Goal: Transaction & Acquisition: Purchase product/service

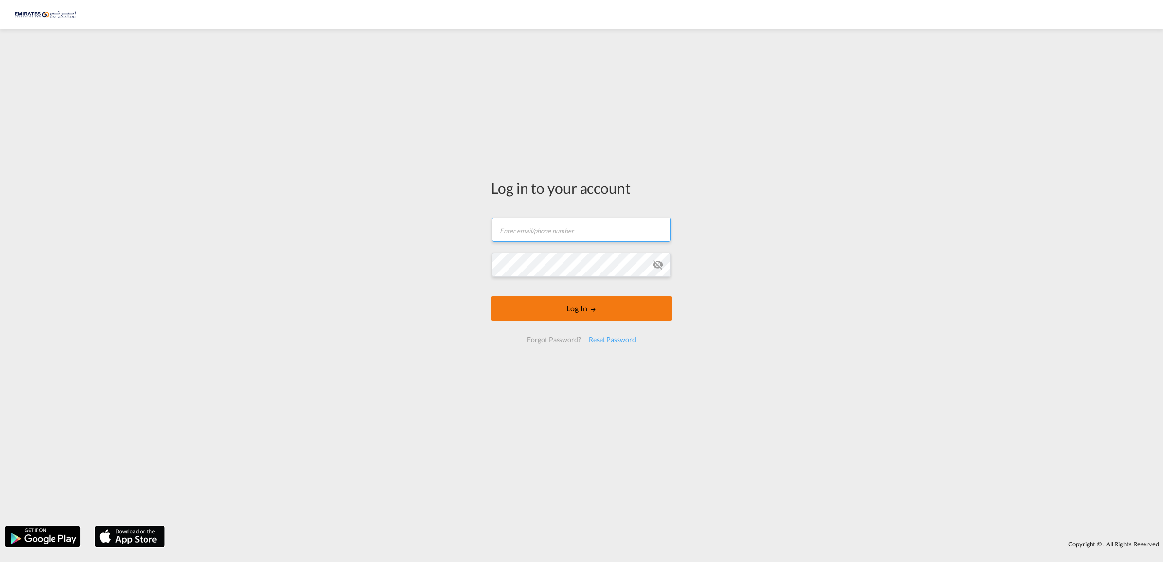
type input "[EMAIL_ADDRESS][DOMAIN_NAME]"
click at [579, 309] on button "Log In" at bounding box center [581, 308] width 181 height 24
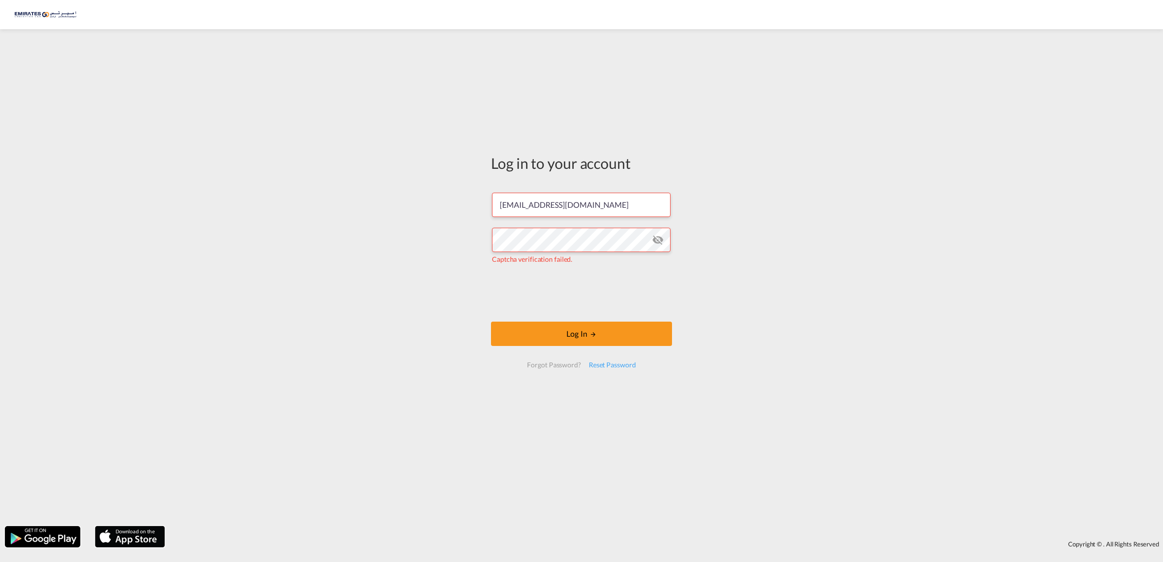
click at [656, 241] on md-icon "icon-eye-off" at bounding box center [658, 240] width 12 height 12
click at [567, 334] on button "Log In" at bounding box center [581, 334] width 181 height 24
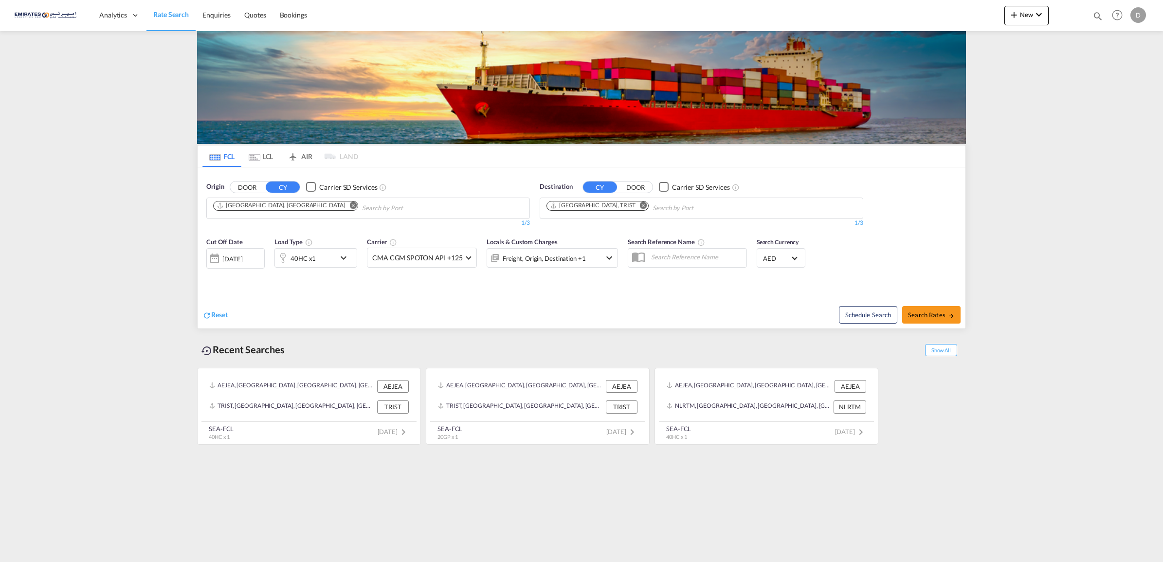
click at [640, 205] on md-icon "Remove" at bounding box center [643, 204] width 7 height 7
type input "[GEOGRAPHIC_DATA]"
click at [566, 229] on div "Casablanca [GEOGRAPHIC_DATA] [GEOGRAPHIC_DATA]" at bounding box center [621, 230] width 185 height 29
click at [920, 314] on span "Search Rates" at bounding box center [931, 315] width 47 height 8
type input "AEJEA to MACAS / [DATE]"
